Goal: Contribute content: Add original content to the website for others to see

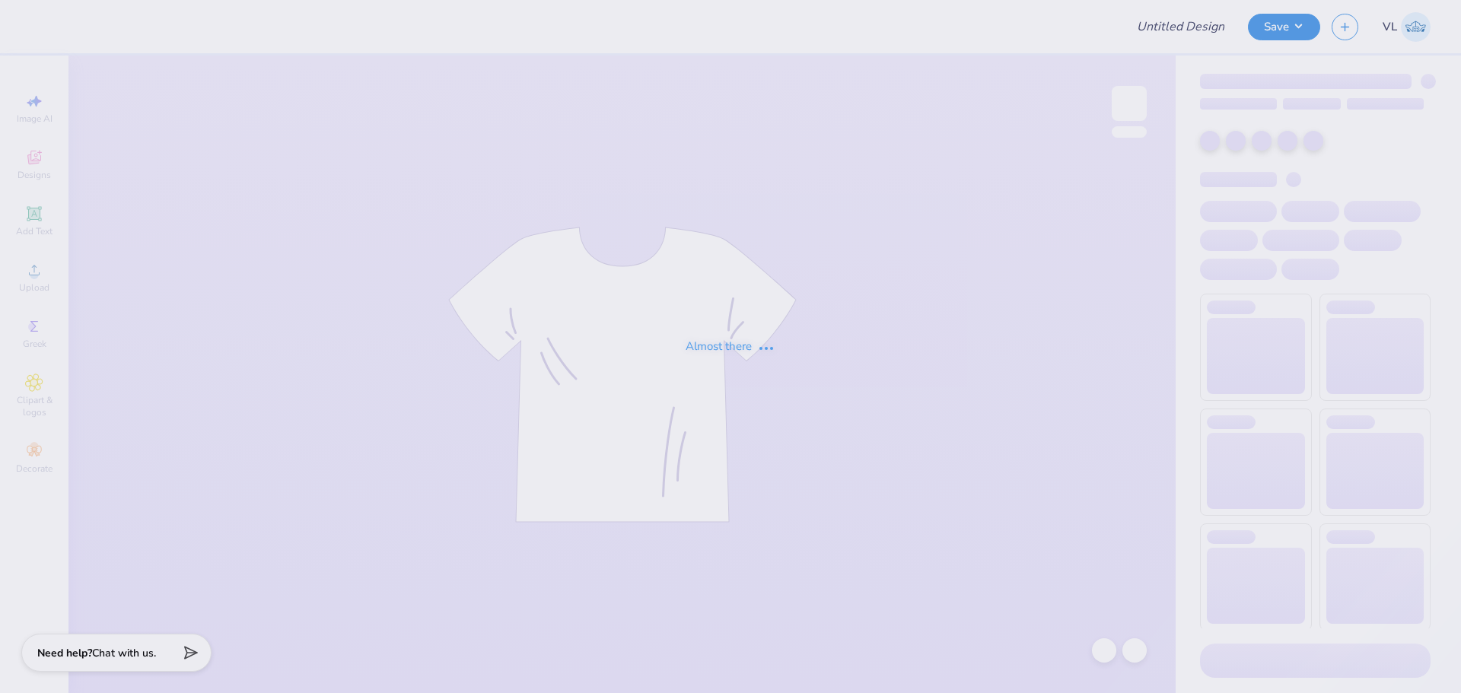
type input "Theta CNO"
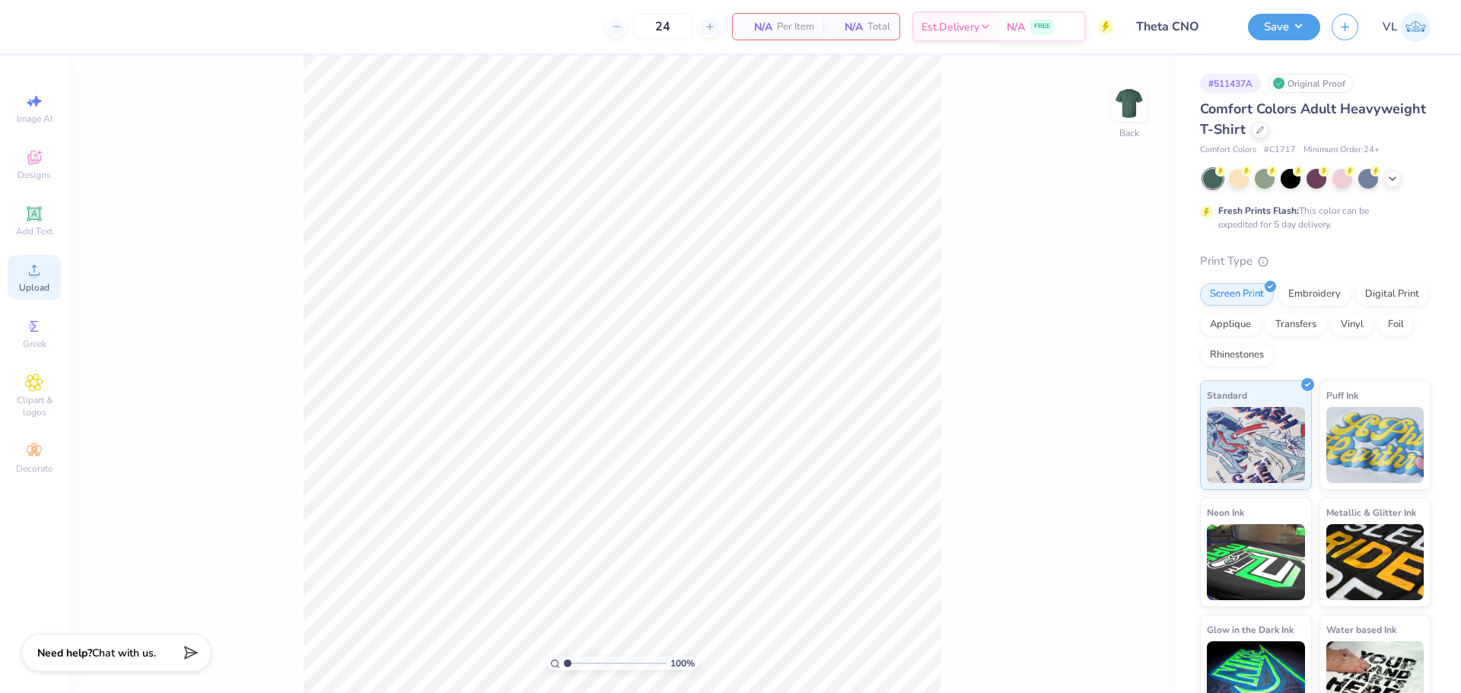
click at [39, 272] on icon at bounding box center [34, 270] width 18 height 18
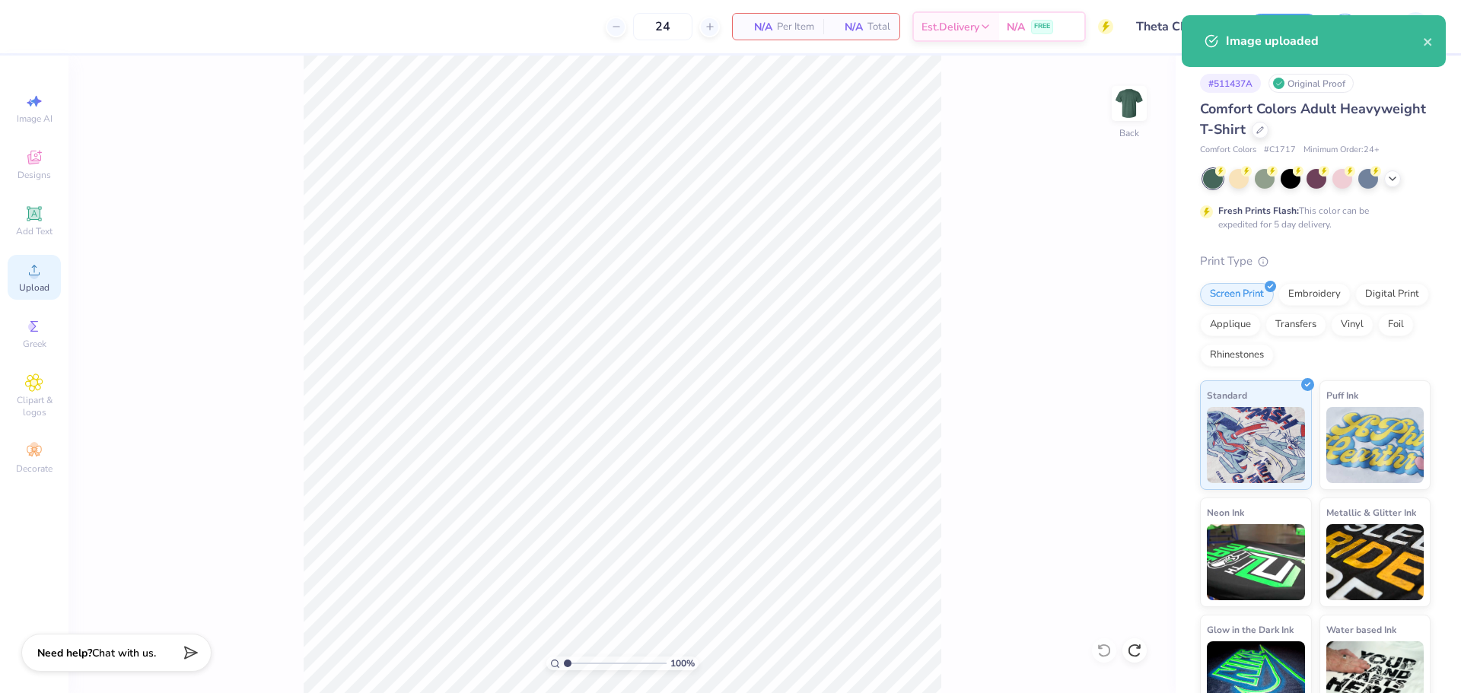
click at [32, 276] on icon at bounding box center [34, 270] width 11 height 11
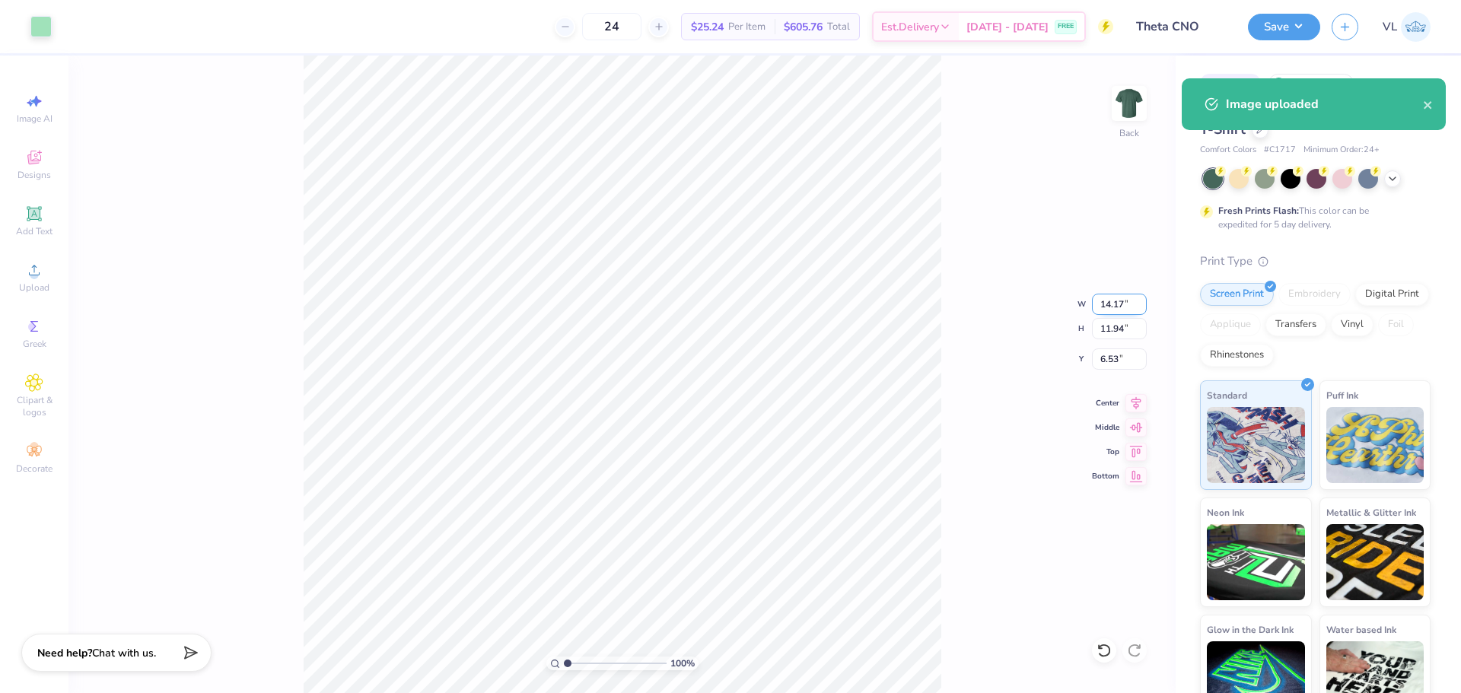
click at [1123, 302] on input "14.17" at bounding box center [1119, 304] width 55 height 21
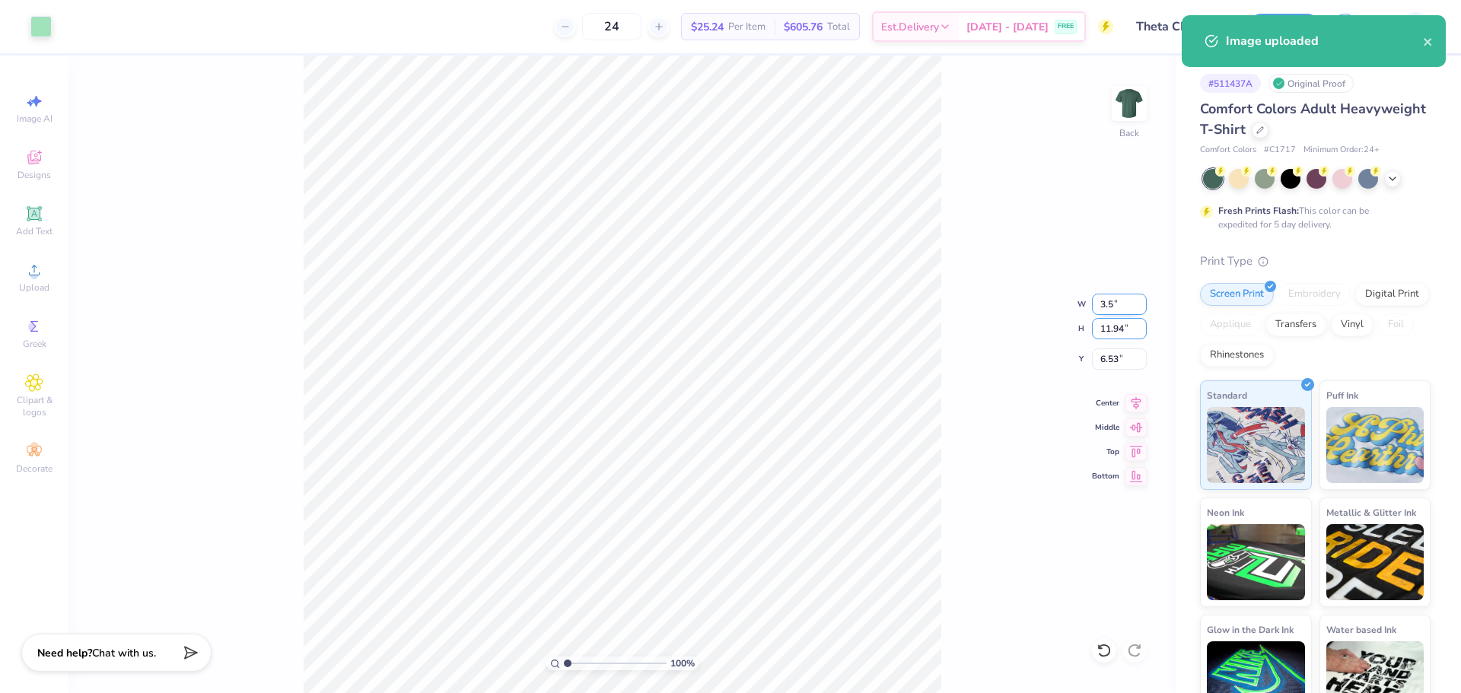
type input "3.50"
type input "2.95"
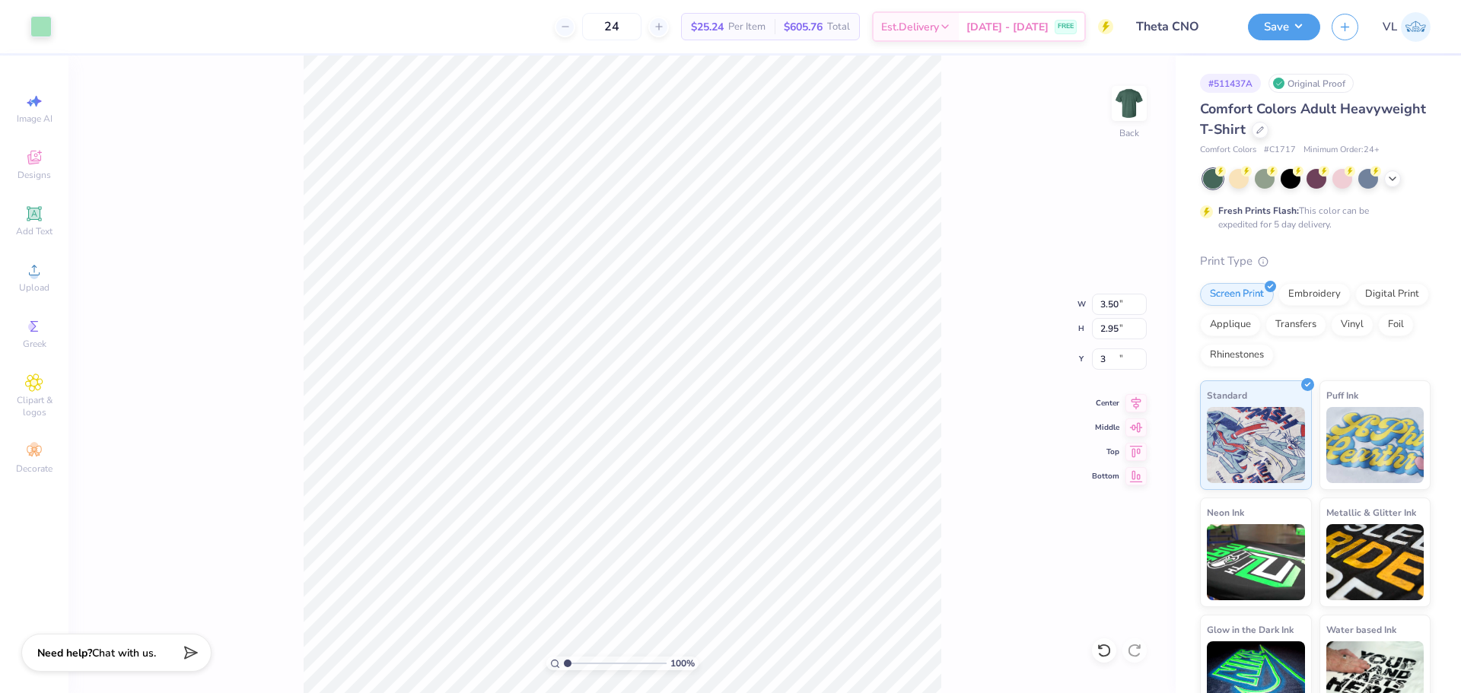
type input "3.00"
click at [1129, 103] on img at bounding box center [1129, 103] width 61 height 61
click at [30, 266] on icon at bounding box center [34, 270] width 18 height 18
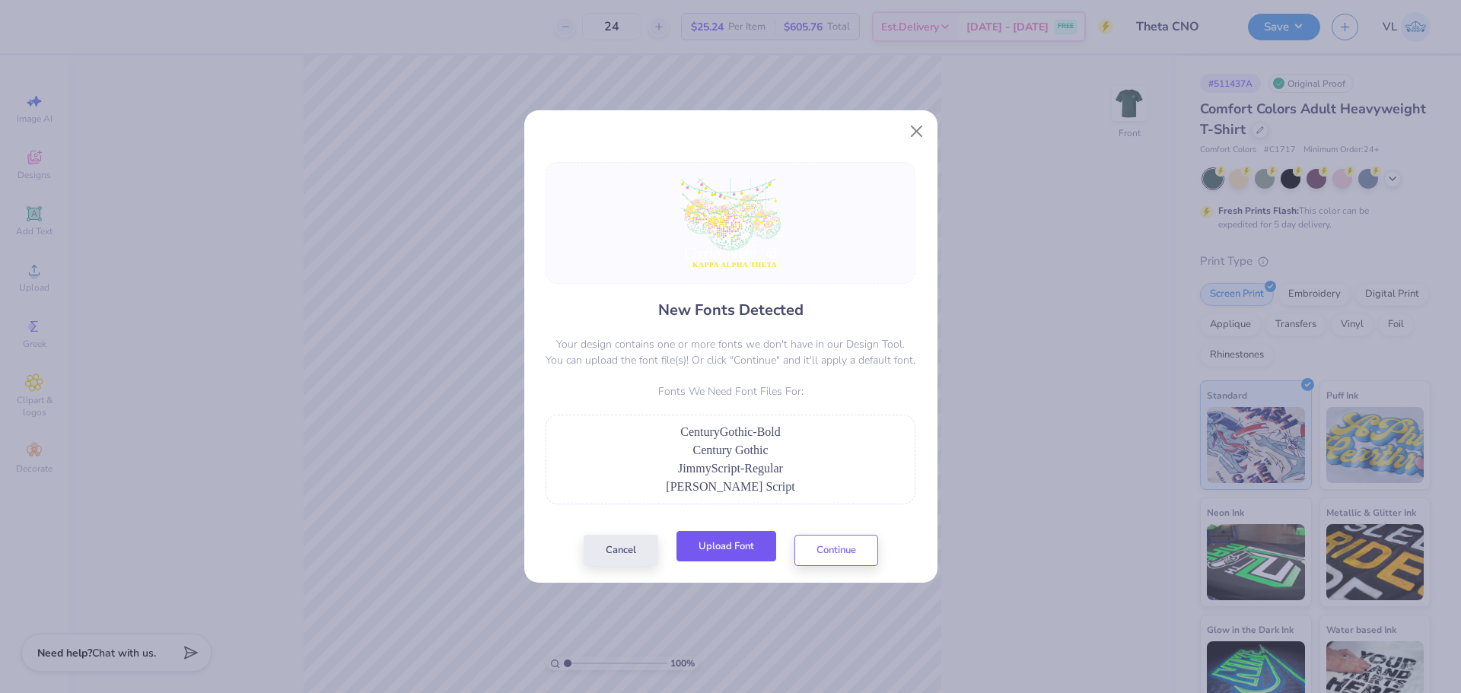
click at [735, 557] on button "Upload Font" at bounding box center [727, 546] width 100 height 31
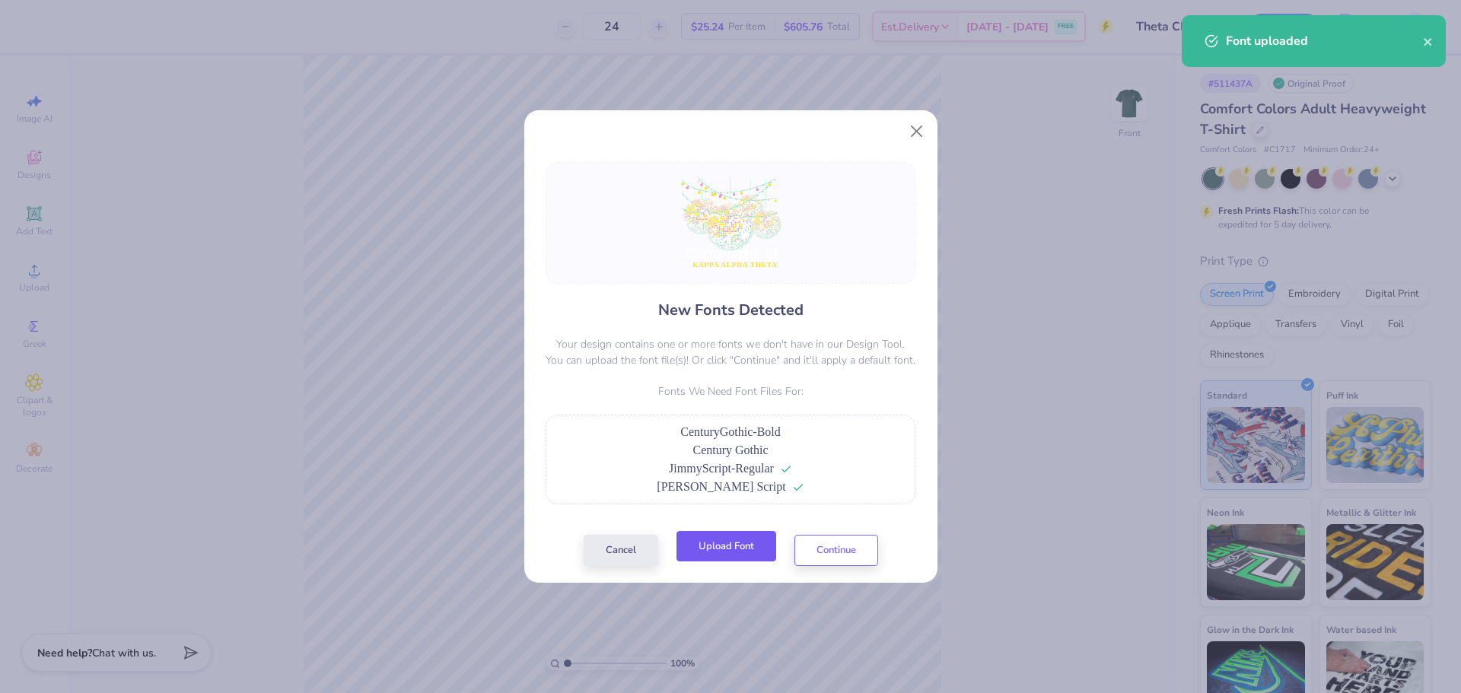
click at [731, 540] on button "Upload Font" at bounding box center [727, 546] width 100 height 31
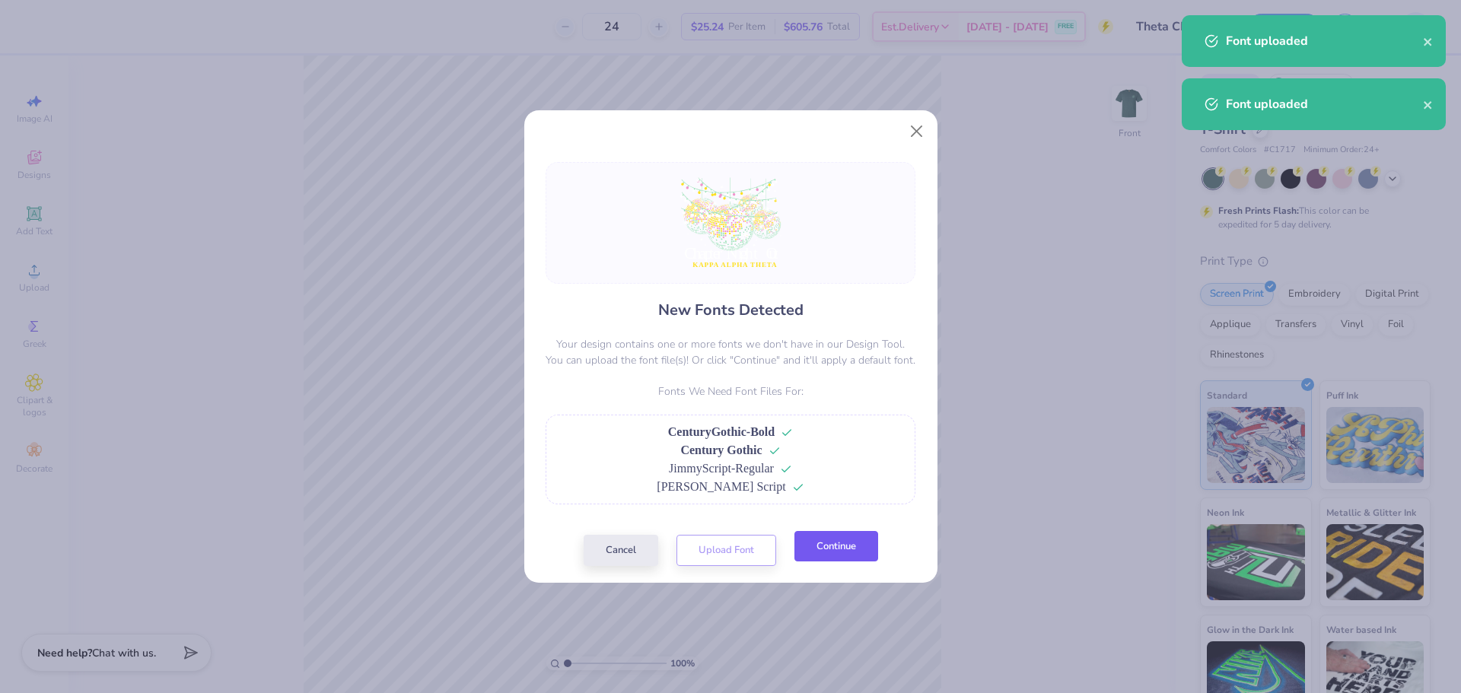
click at [819, 546] on button "Continue" at bounding box center [837, 546] width 84 height 31
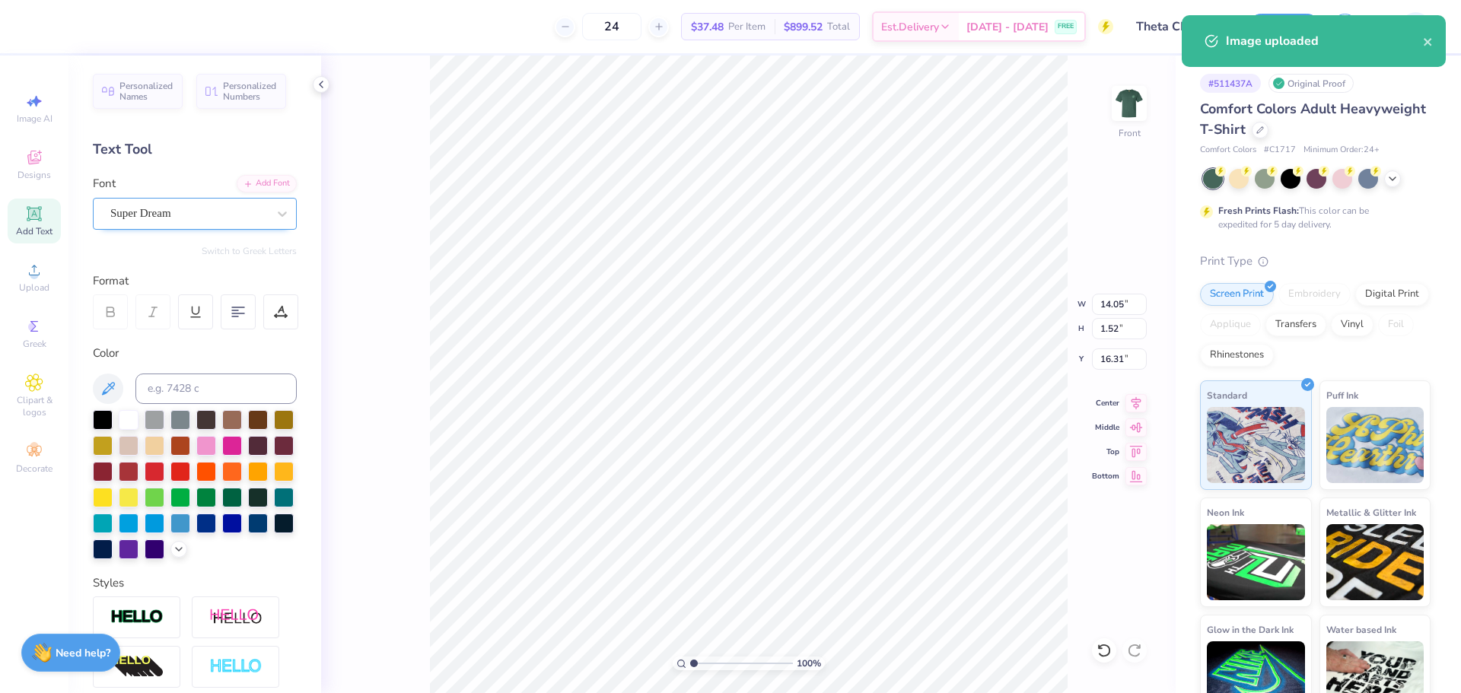
click at [191, 213] on div "Super Dream" at bounding box center [189, 214] width 160 height 24
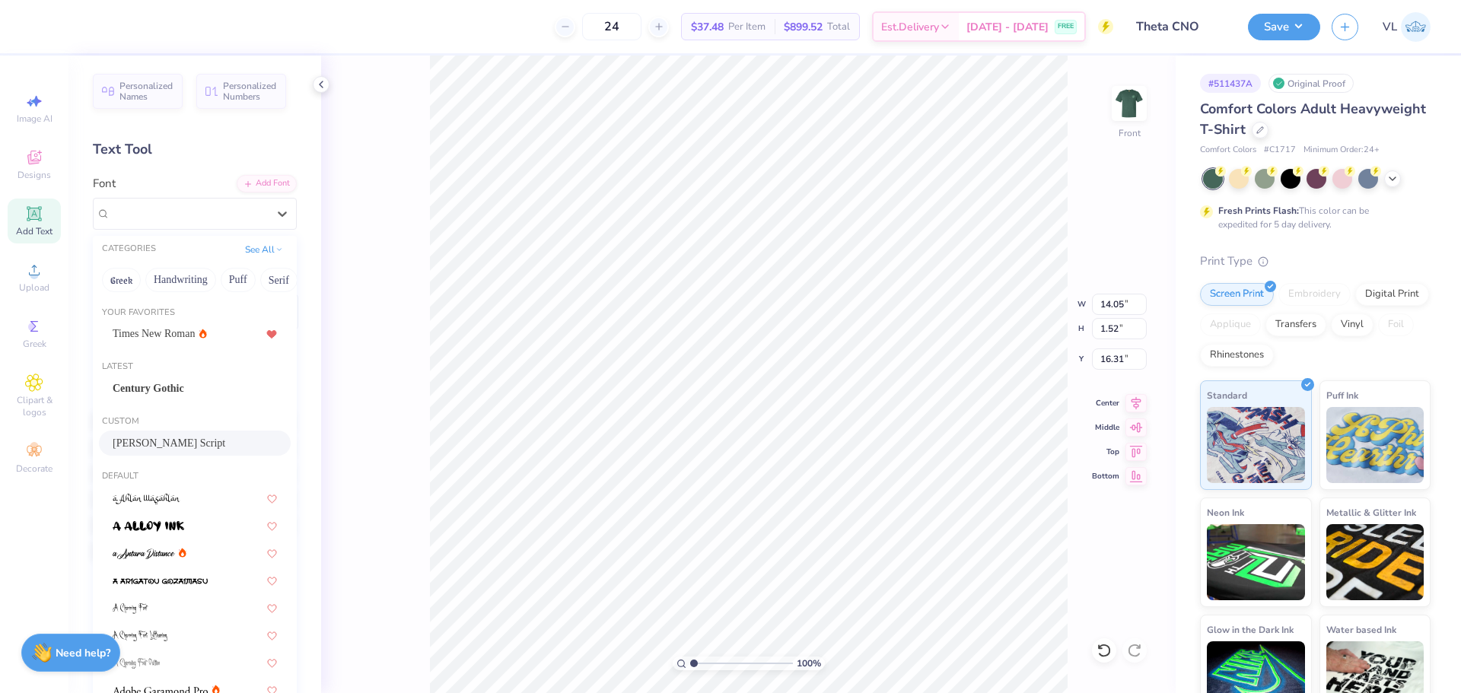
click at [151, 444] on span "Jimmy Script" at bounding box center [169, 443] width 113 height 16
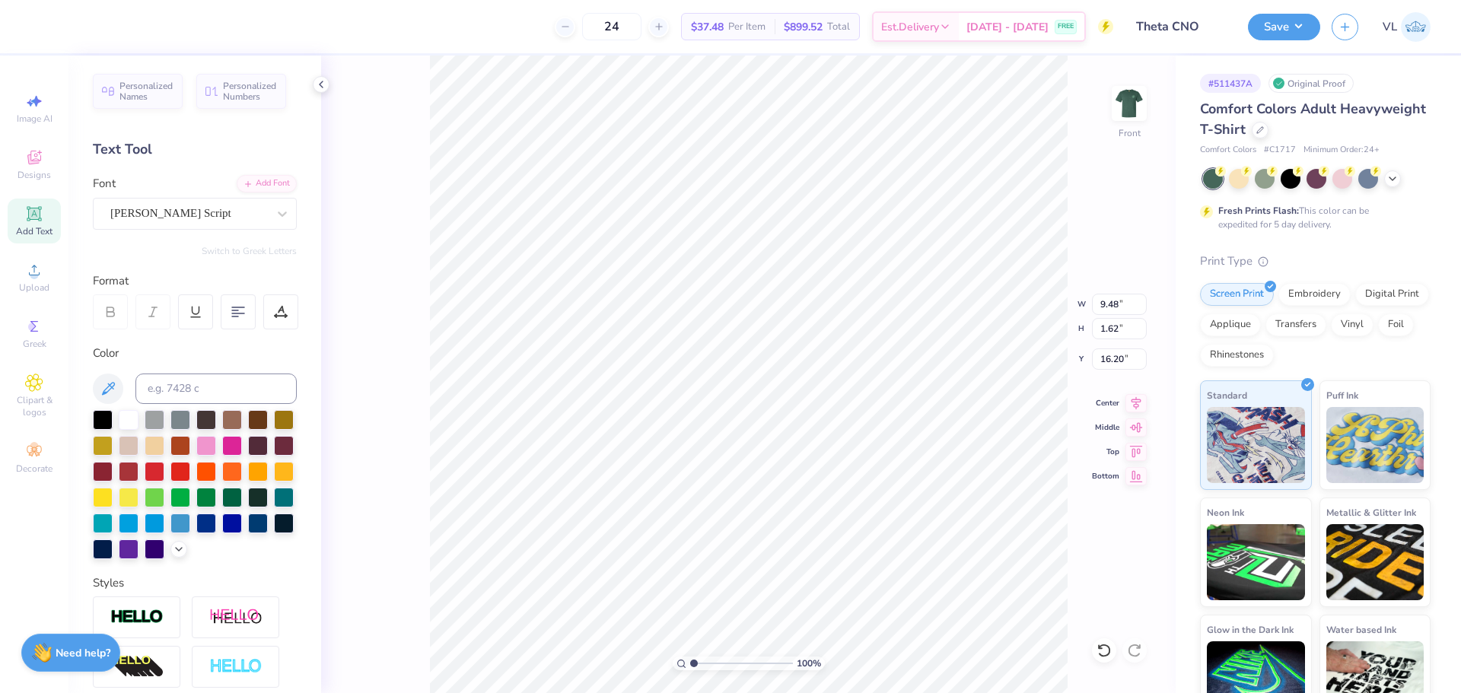
type input "9.48"
type input "1.62"
type input "16.20"
click at [229, 209] on div "Super Dream" at bounding box center [189, 214] width 160 height 24
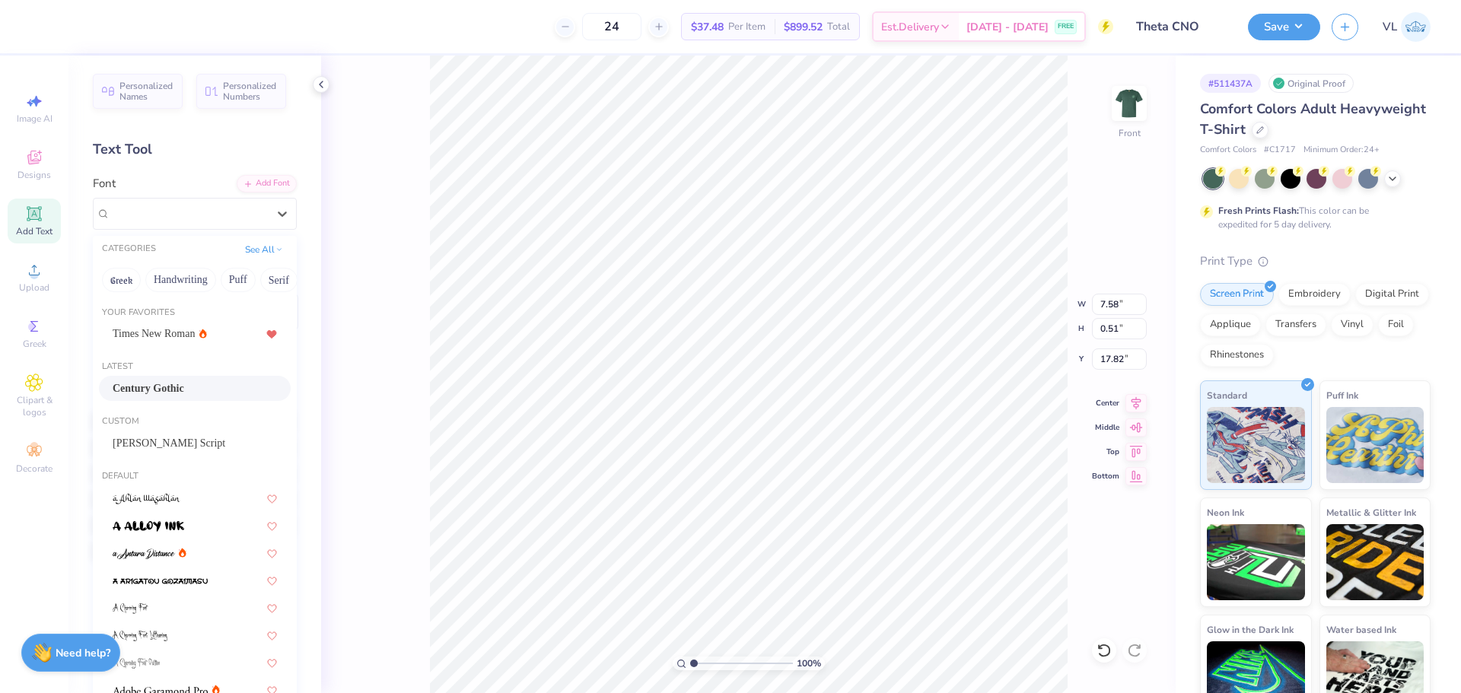
click at [195, 389] on div "Century Gothic" at bounding box center [195, 389] width 164 height 16
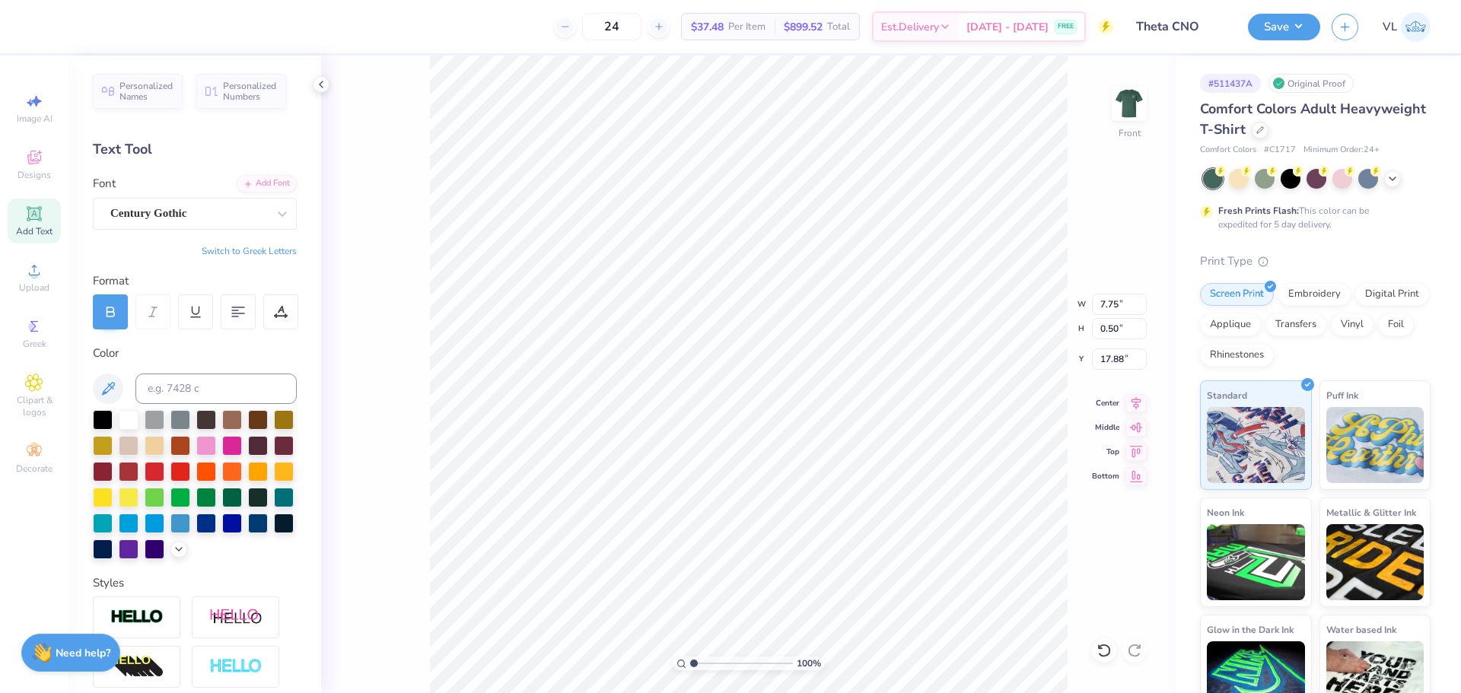
type input "7.75"
type input "0.50"
type input "17.88"
click at [1138, 401] on icon at bounding box center [1136, 401] width 21 height 18
click at [1139, 401] on icon at bounding box center [1136, 401] width 21 height 18
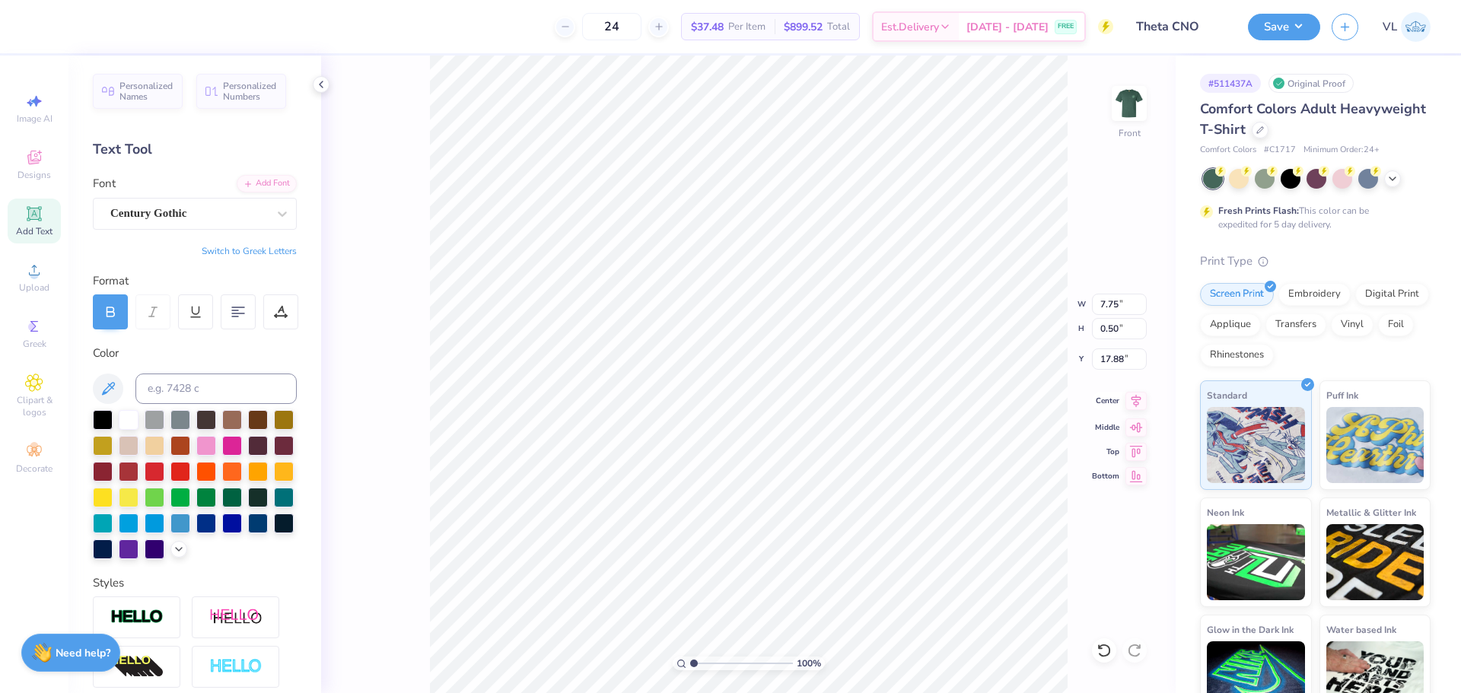
click at [1141, 403] on icon at bounding box center [1136, 401] width 21 height 18
type input "9.48"
type input "2.18"
type input "16.20"
click at [906, 587] on li "Bring to Front" at bounding box center [896, 586] width 119 height 30
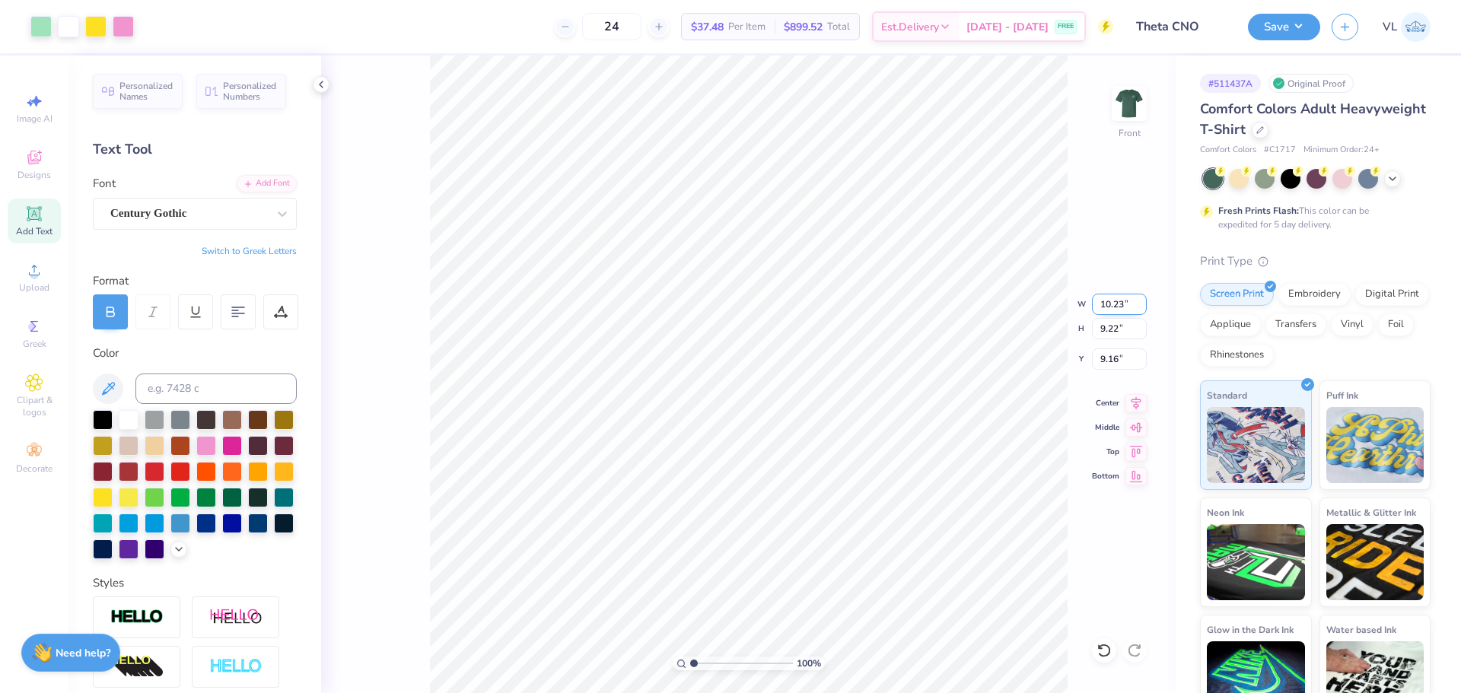
click at [1121, 309] on input "10.23" at bounding box center [1119, 304] width 55 height 21
type input "12.00"
type input "10.81"
type input "3.00"
click at [1274, 37] on button "Save" at bounding box center [1284, 24] width 72 height 27
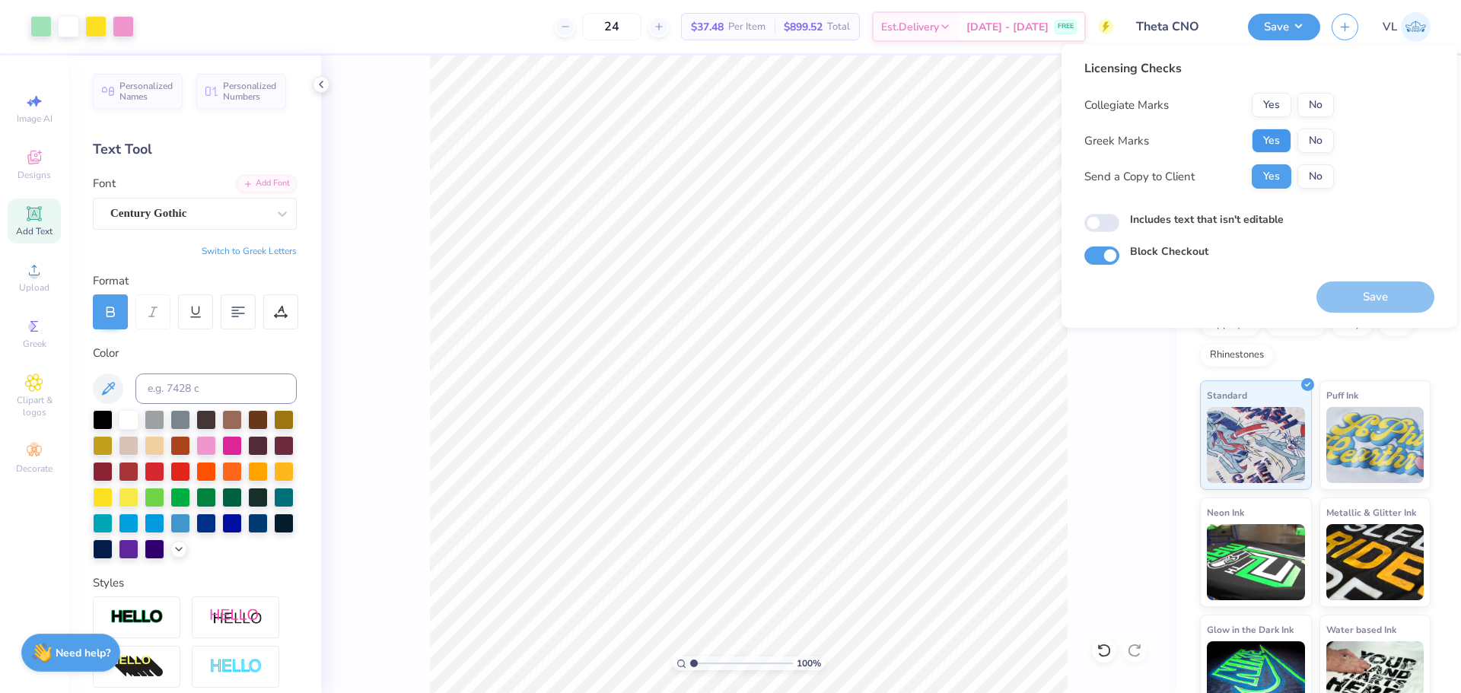
click at [1264, 131] on button "Yes" at bounding box center [1272, 141] width 40 height 24
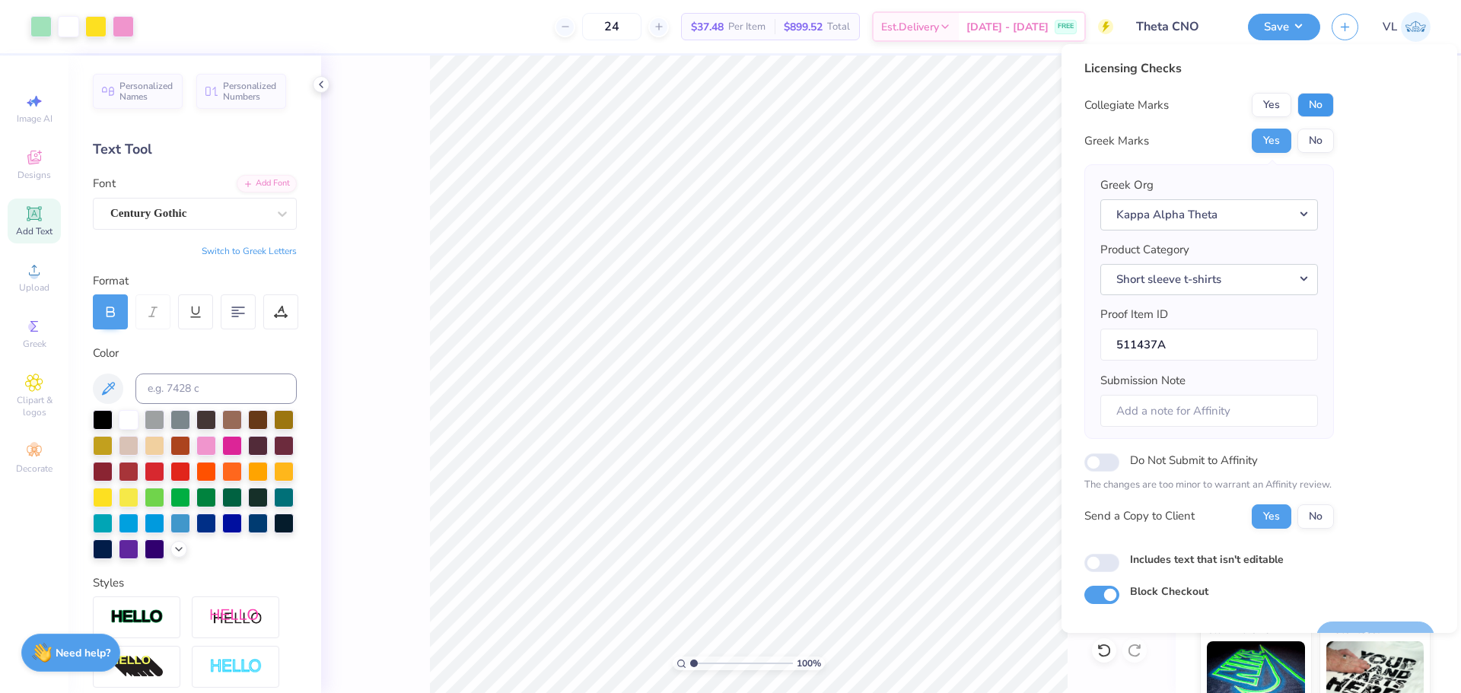
click at [1326, 99] on button "No" at bounding box center [1316, 105] width 37 height 24
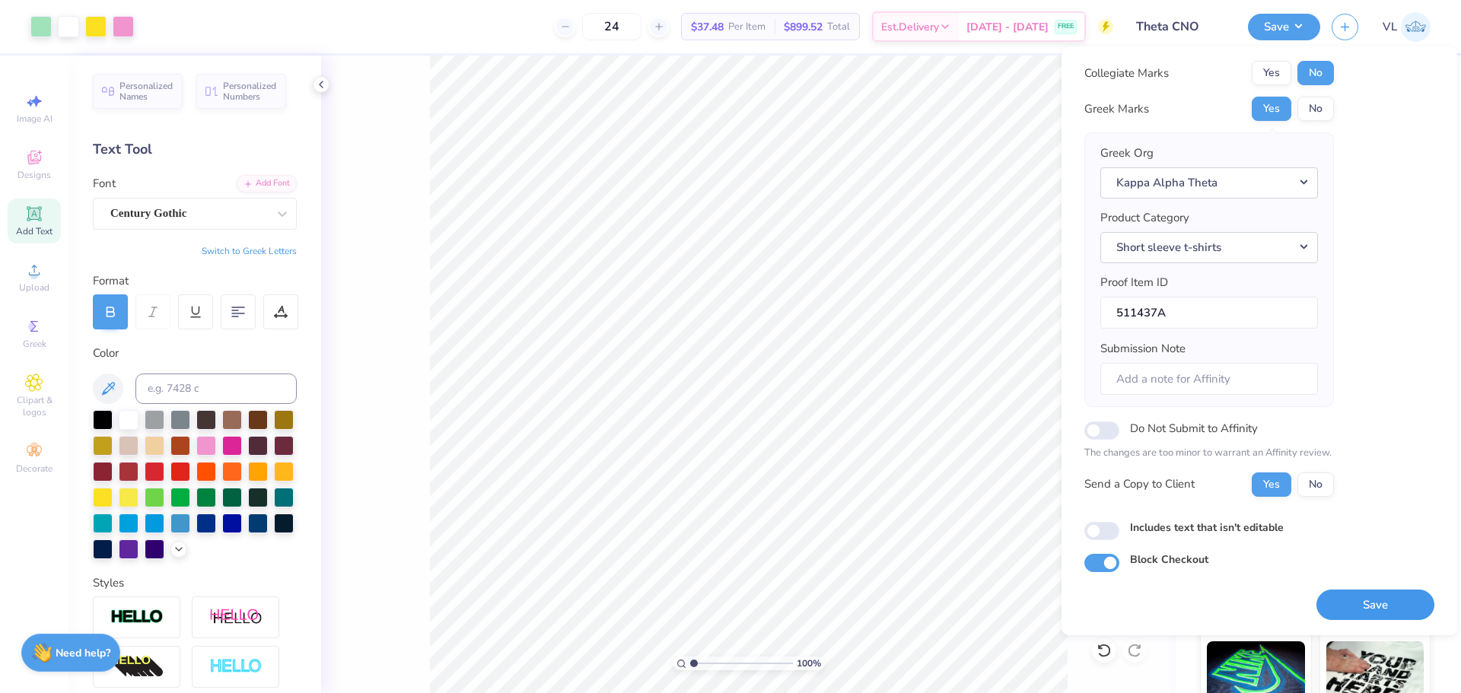
click at [1377, 591] on button "Save" at bounding box center [1376, 605] width 118 height 31
